Goal: Information Seeking & Learning: Learn about a topic

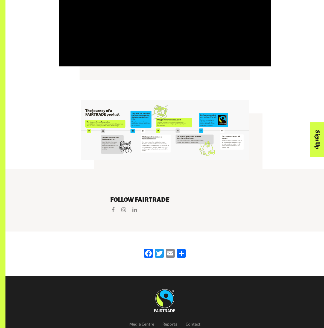
scroll to position [983, 0]
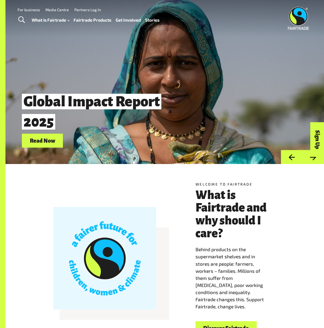
click at [207, 321] on link "Discover Fairtrade" at bounding box center [225, 328] width 61 height 14
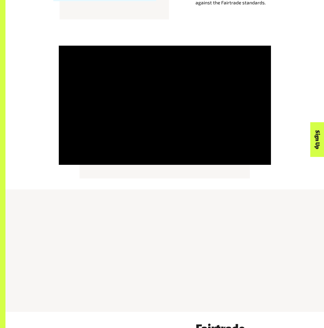
scroll to position [655, 0]
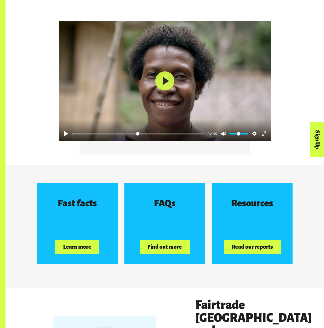
click at [84, 254] on button "Learn more" at bounding box center [77, 247] width 44 height 14
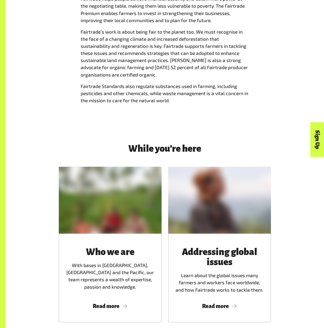
scroll to position [655, 0]
